Goal: Task Accomplishment & Management: Manage account settings

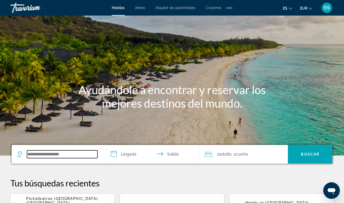
click at [50, 154] on input "Search hotel destination" at bounding box center [62, 155] width 70 height 8
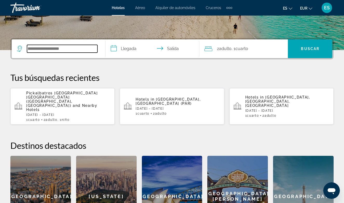
scroll to position [127, 0]
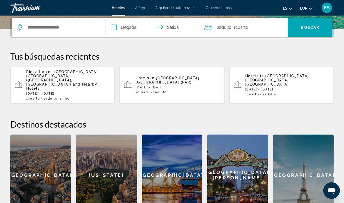
click at [140, 9] on span "Aéreo" at bounding box center [140, 8] width 10 height 4
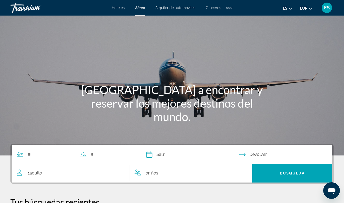
click at [180, 8] on span "Alquiler de automóviles" at bounding box center [175, 8] width 40 height 4
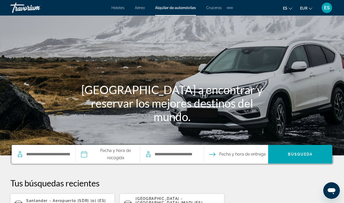
click at [218, 7] on span "Cruceros" at bounding box center [213, 8] width 15 height 4
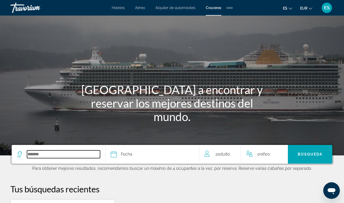
click at [50, 151] on input "Select cruise destination" at bounding box center [63, 155] width 73 height 8
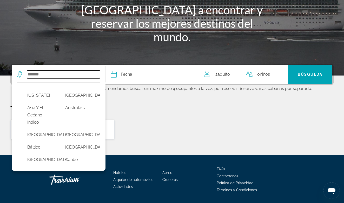
scroll to position [97, 0]
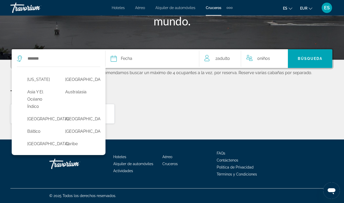
click at [231, 8] on div "Extra navigation items" at bounding box center [232, 8] width 2 height 2
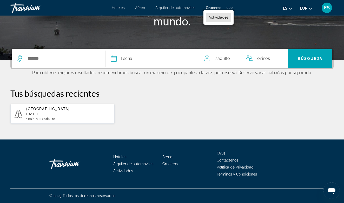
click at [222, 18] on span "Actividades" at bounding box center [218, 17] width 20 height 4
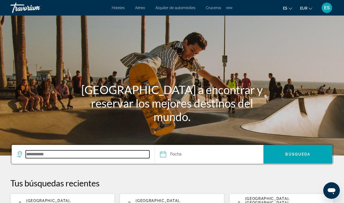
click at [51, 155] on input "Search destination" at bounding box center [88, 155] width 124 height 8
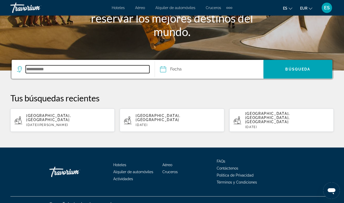
scroll to position [86, 0]
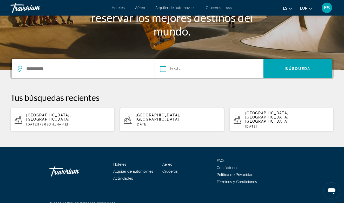
click at [327, 8] on span "ES" at bounding box center [327, 7] width 6 height 5
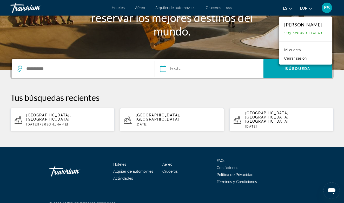
click at [287, 49] on link "Mi cuenta" at bounding box center [292, 50] width 22 height 7
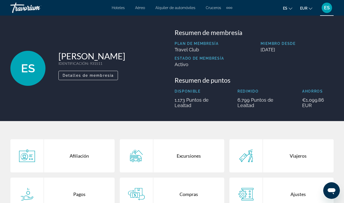
click at [235, 128] on div "Afiliación Excursiones Viajeros [GEOGRAPHIC_DATA] Compras Ajustes" at bounding box center [172, 177] width 344 height 113
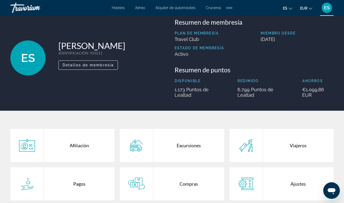
click at [240, 119] on div "Afiliación Excursiones Viajeros [GEOGRAPHIC_DATA] Compras Ajustes" at bounding box center [172, 167] width 344 height 113
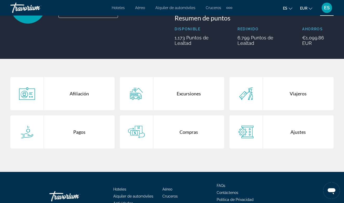
scroll to position [73, 0]
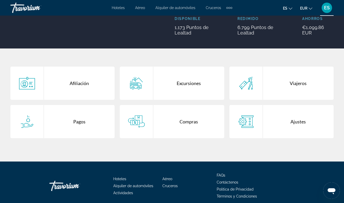
click at [193, 121] on div "Compras" at bounding box center [188, 121] width 71 height 33
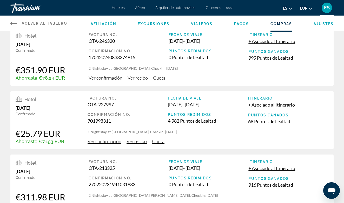
scroll to position [62, 0]
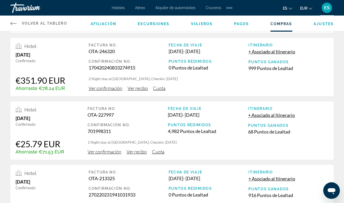
click at [73, 9] on div "Hoteles Aéreo Alquiler de automóviles Cruceros Actividades Hoteles Aéreo Alquil…" at bounding box center [172, 7] width 344 height 13
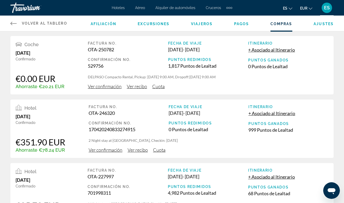
scroll to position [0, 0]
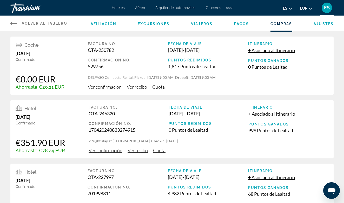
click at [12, 21] on icon "Main content" at bounding box center [13, 23] width 6 height 6
